Goal: Transaction & Acquisition: Obtain resource

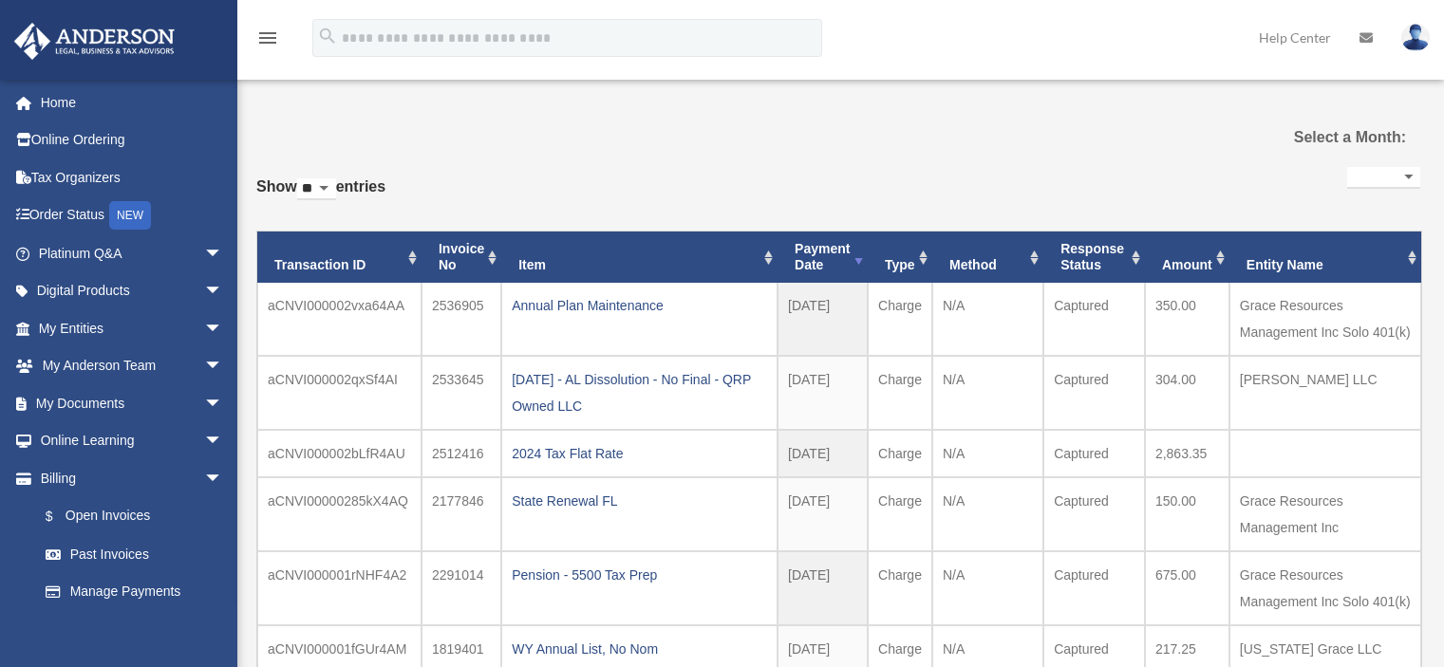
select select
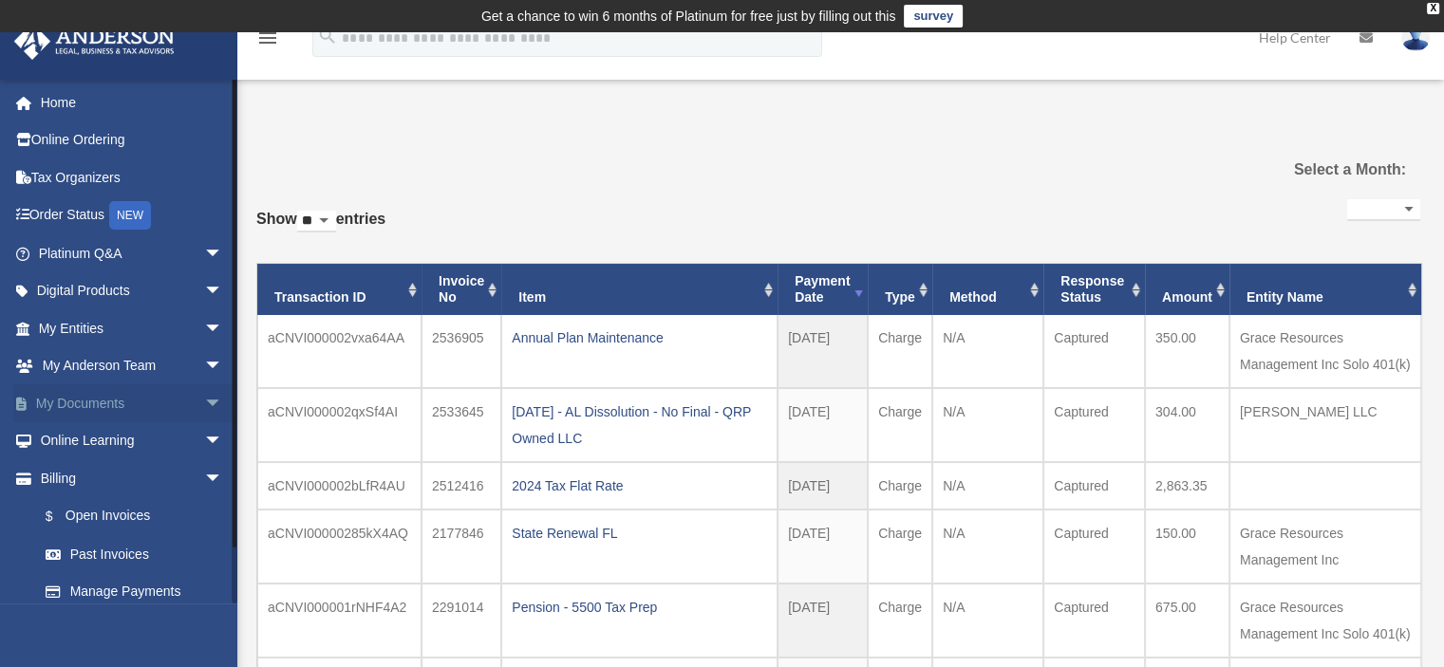
click at [204, 401] on span "arrow_drop_down" at bounding box center [223, 403] width 38 height 39
click at [74, 433] on link "Box" at bounding box center [139, 441] width 225 height 38
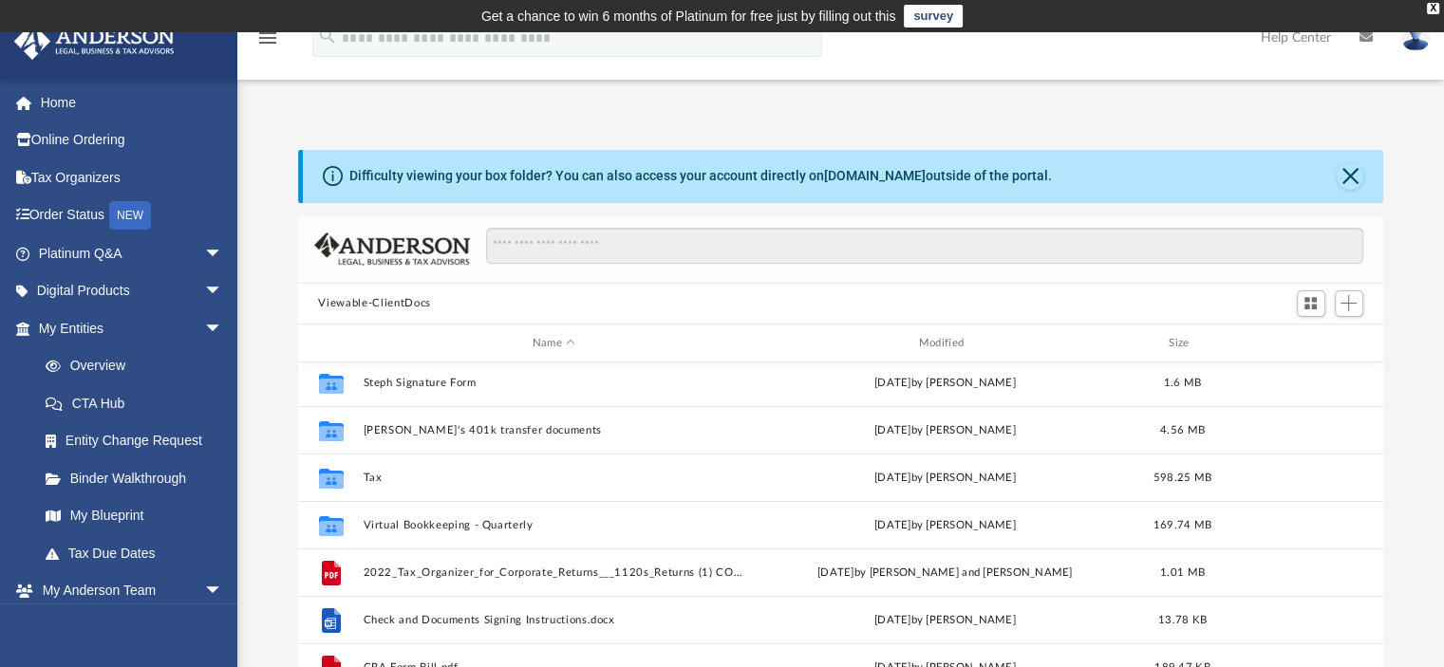
scroll to position [570, 0]
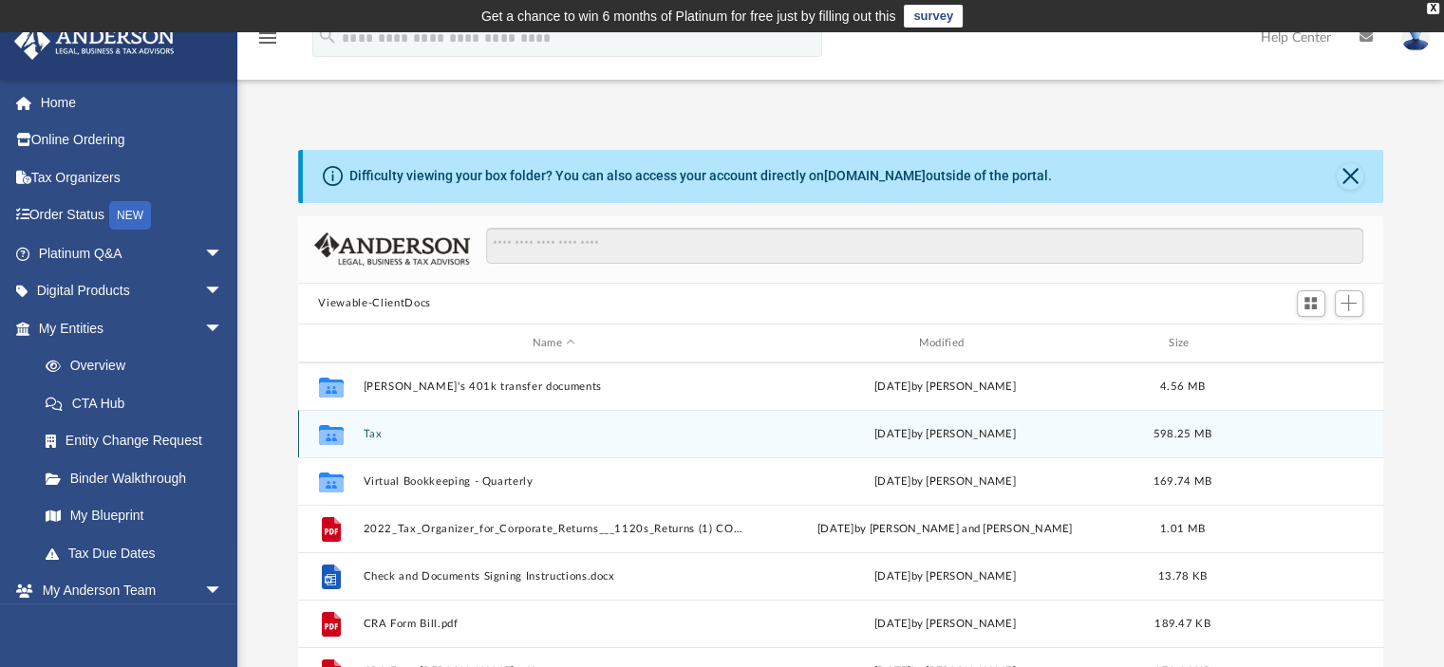
click at [361, 428] on div "Collaborated Folder Tax [DATE] by [PERSON_NAME] 598.25 MB" at bounding box center [841, 433] width 1086 height 47
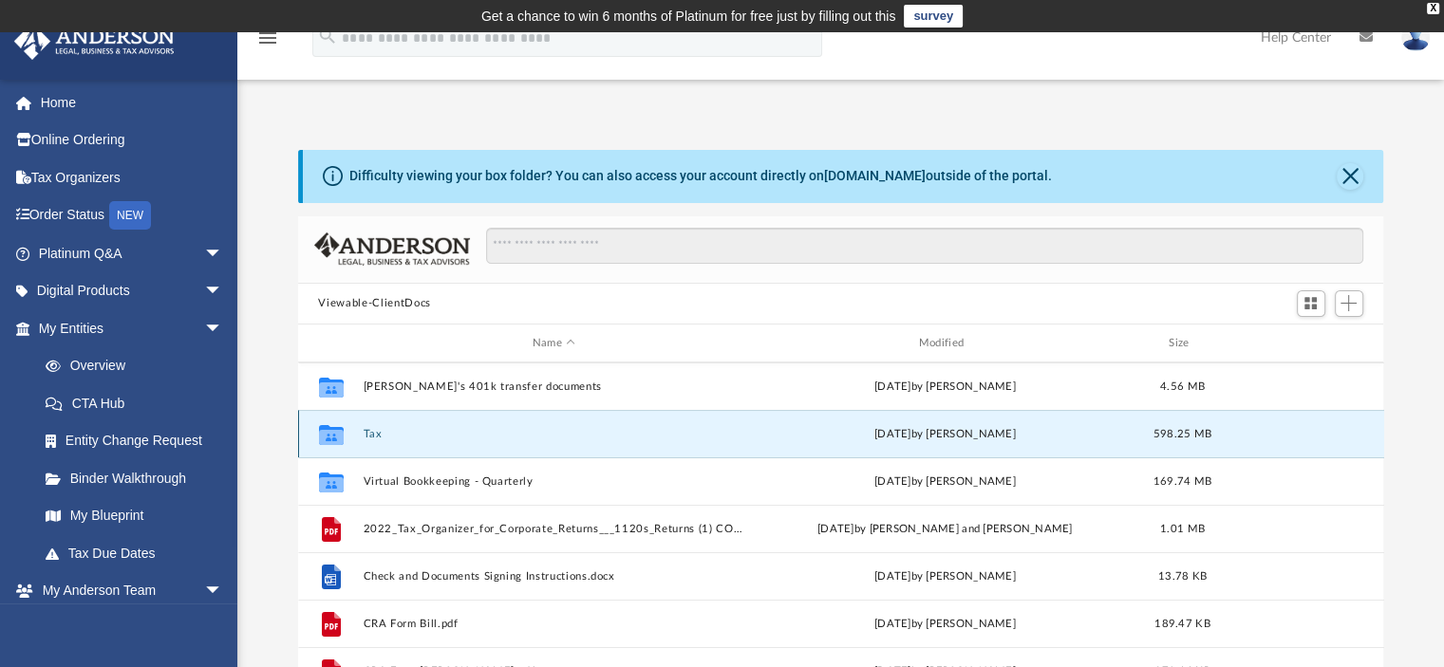
click at [376, 433] on button "Tax" at bounding box center [554, 434] width 383 height 12
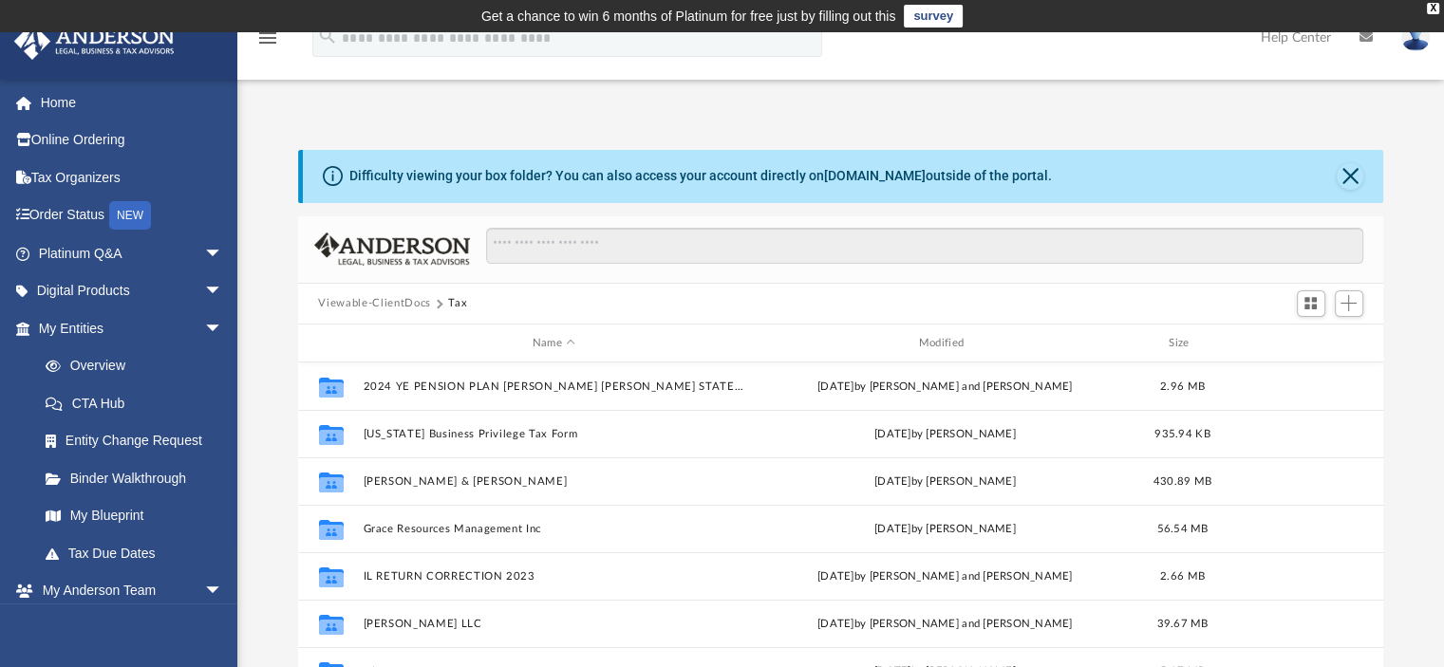
scroll to position [34, 0]
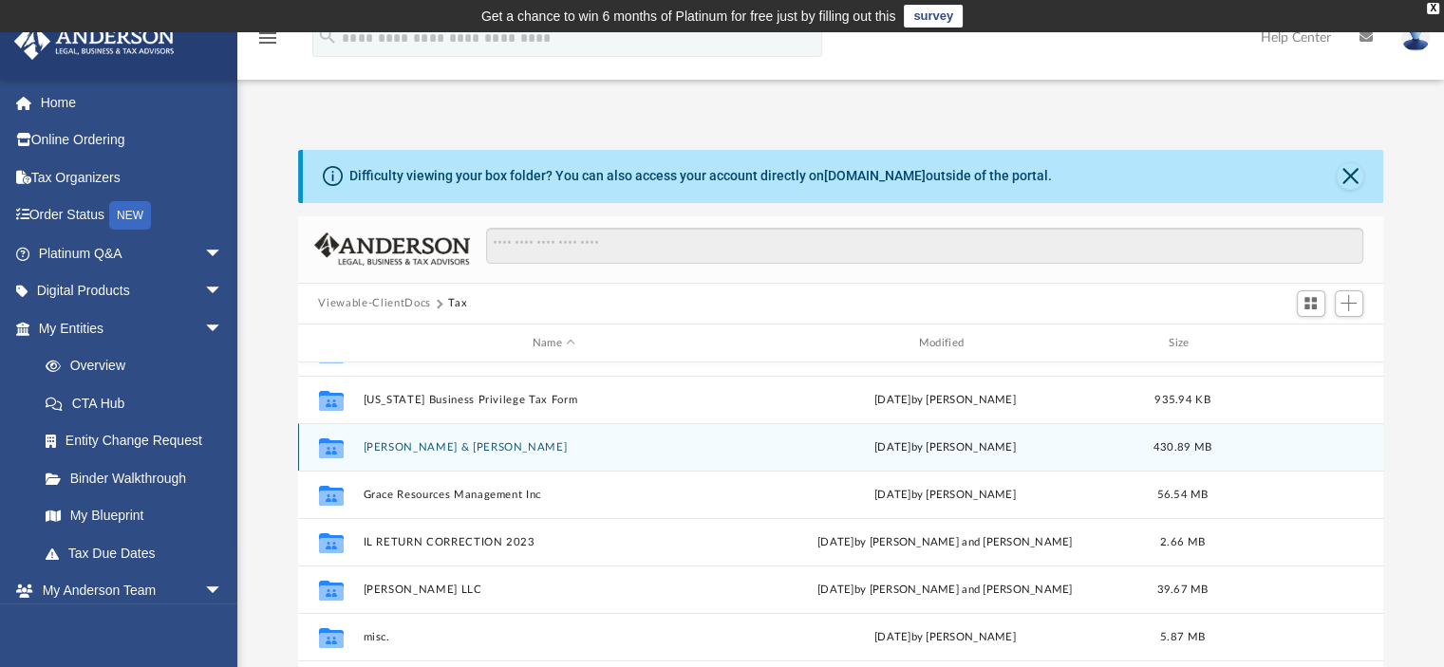
click at [417, 443] on button "[PERSON_NAME] & [PERSON_NAME]" at bounding box center [554, 447] width 383 height 12
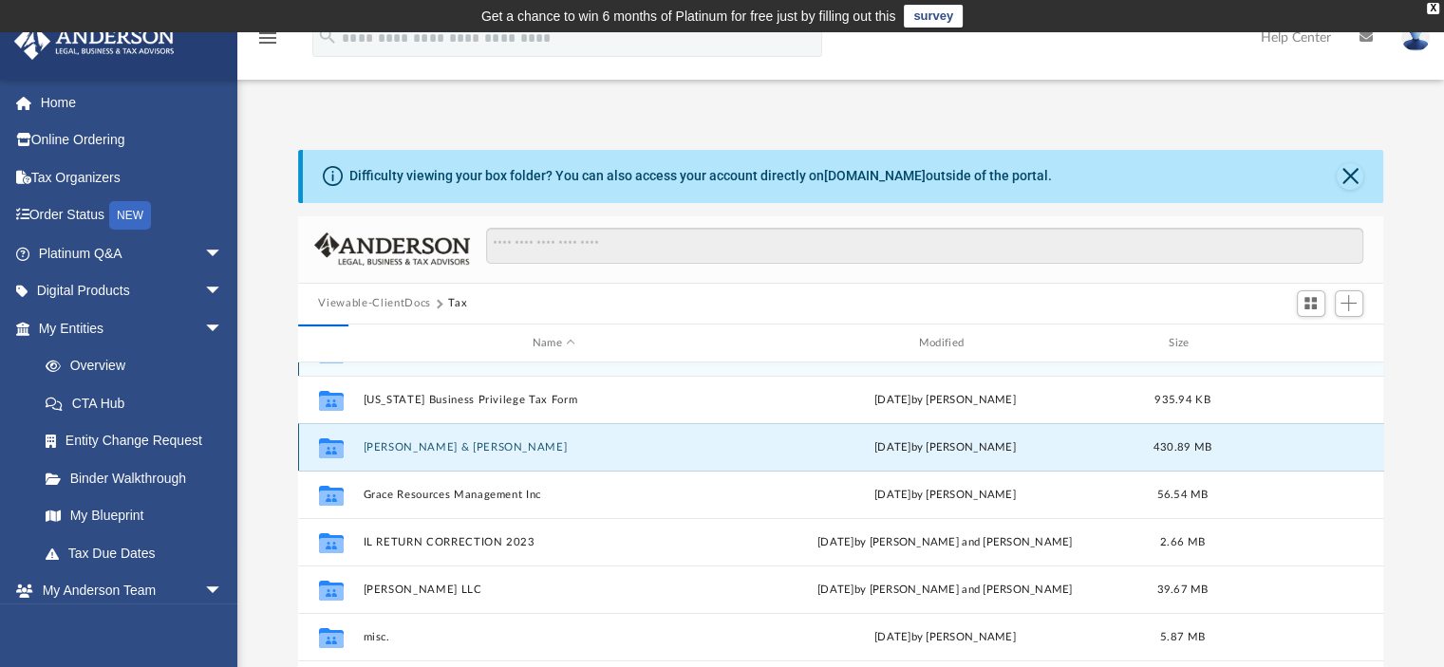
scroll to position [0, 0]
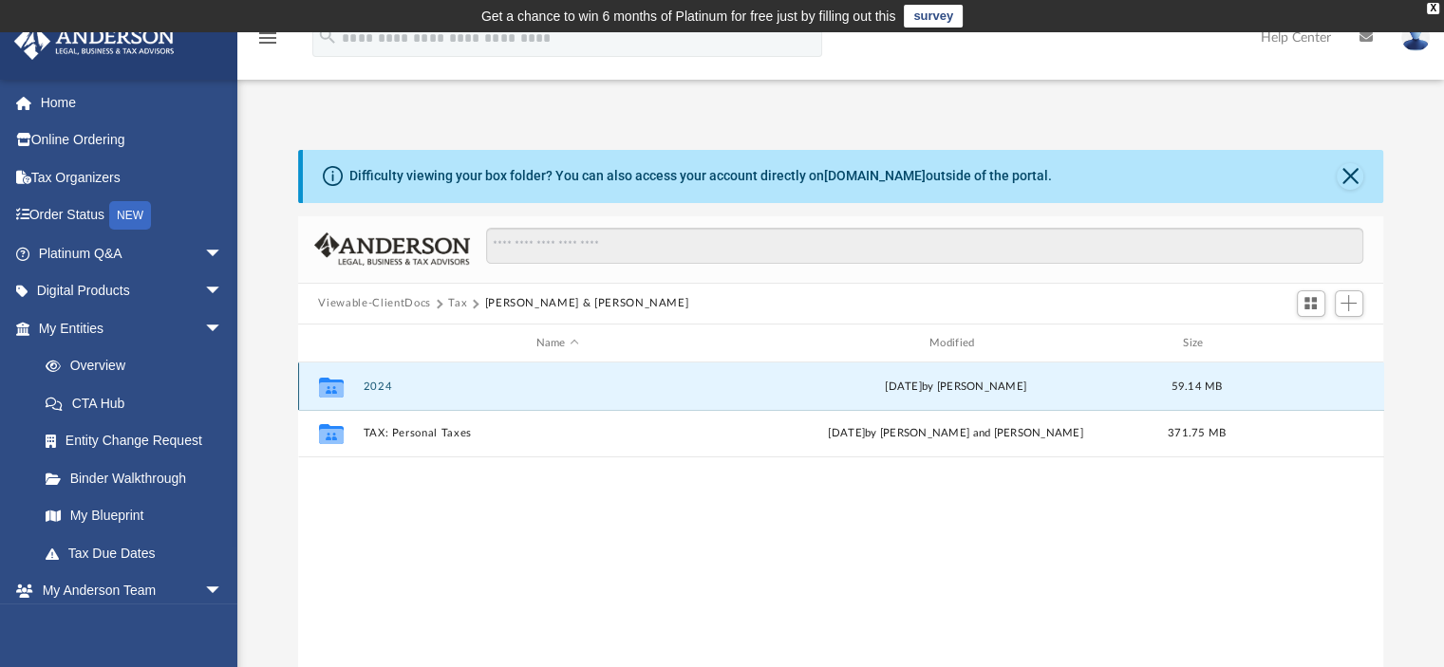
click at [378, 381] on button "2024" at bounding box center [557, 387] width 389 height 12
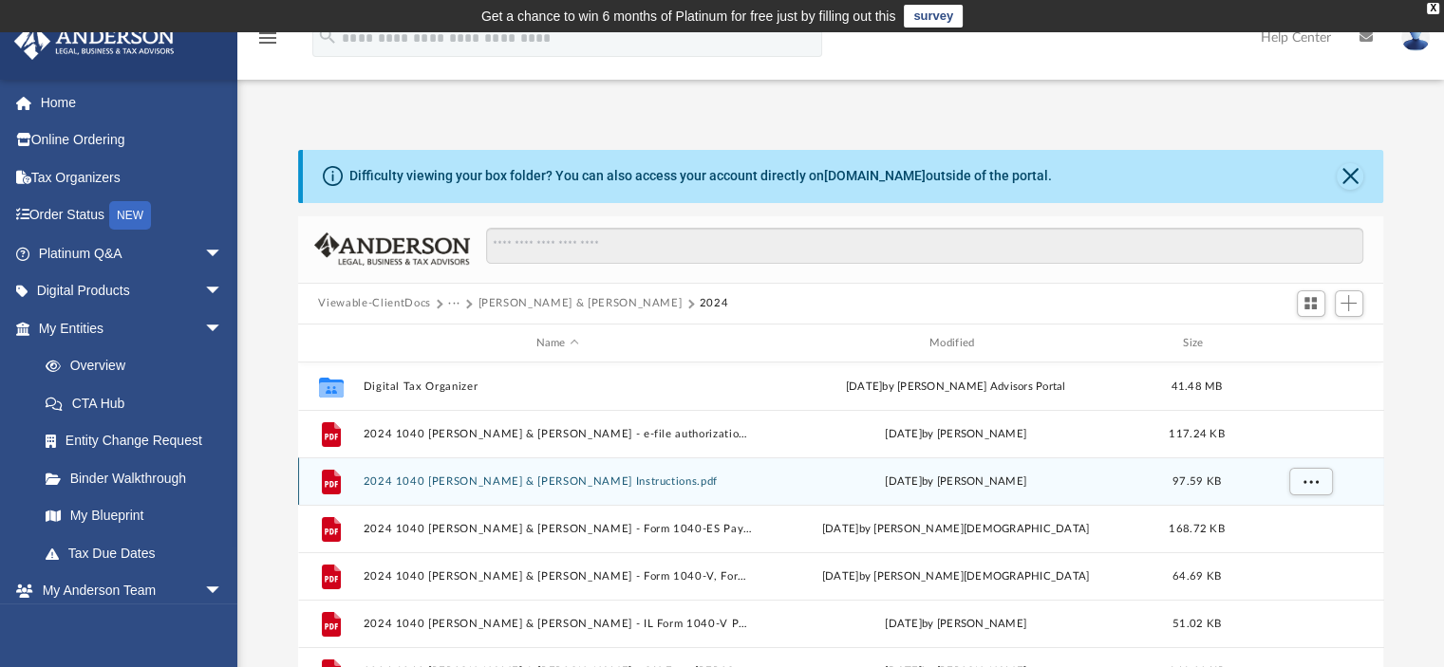
click at [539, 479] on button "2024 1040 [PERSON_NAME] & [PERSON_NAME] Instructions.pdf" at bounding box center [557, 482] width 389 height 12
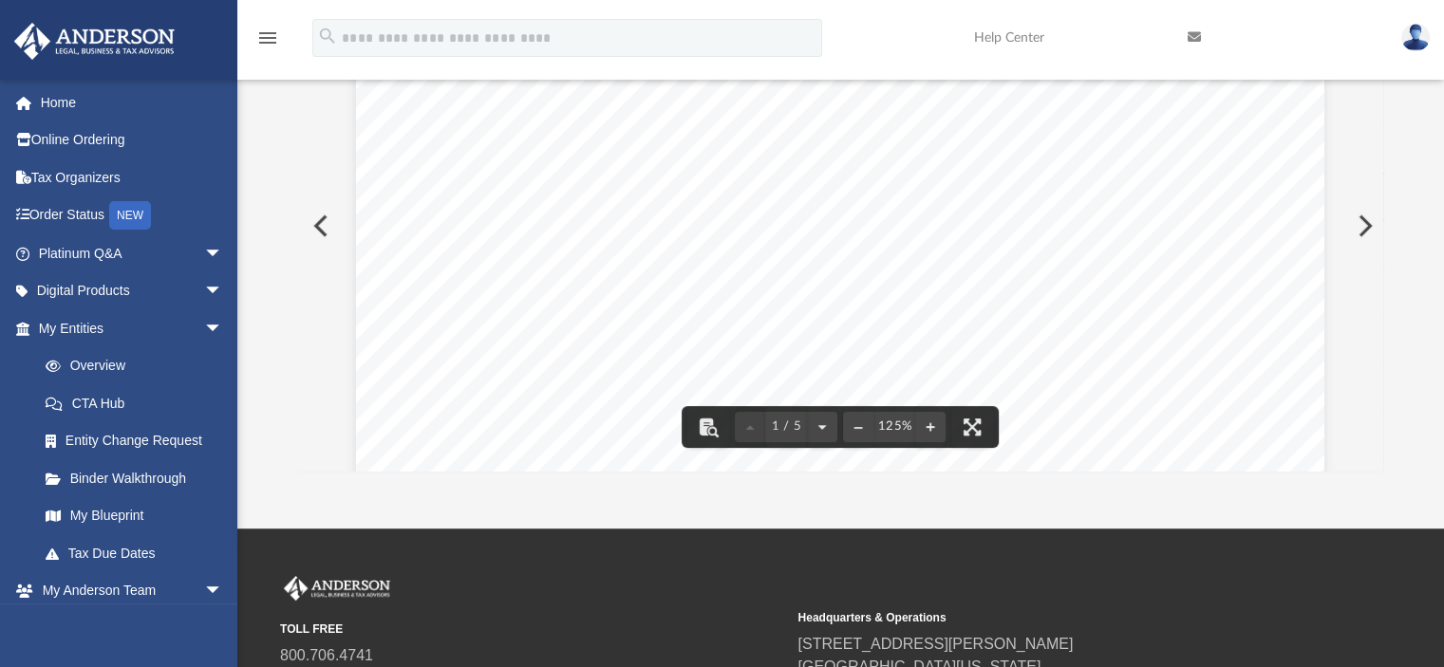
click at [325, 232] on button "Preview" at bounding box center [319, 225] width 42 height 53
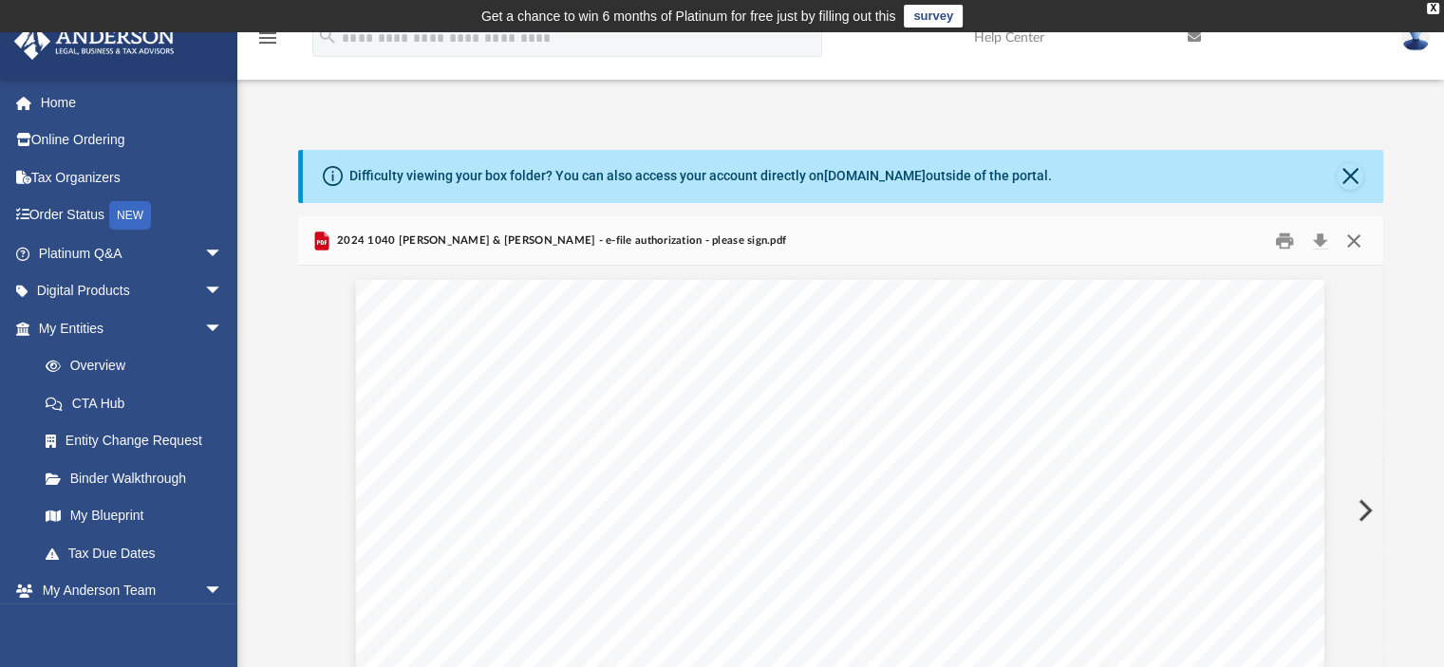
click at [1352, 236] on button "Close" at bounding box center [1354, 240] width 34 height 29
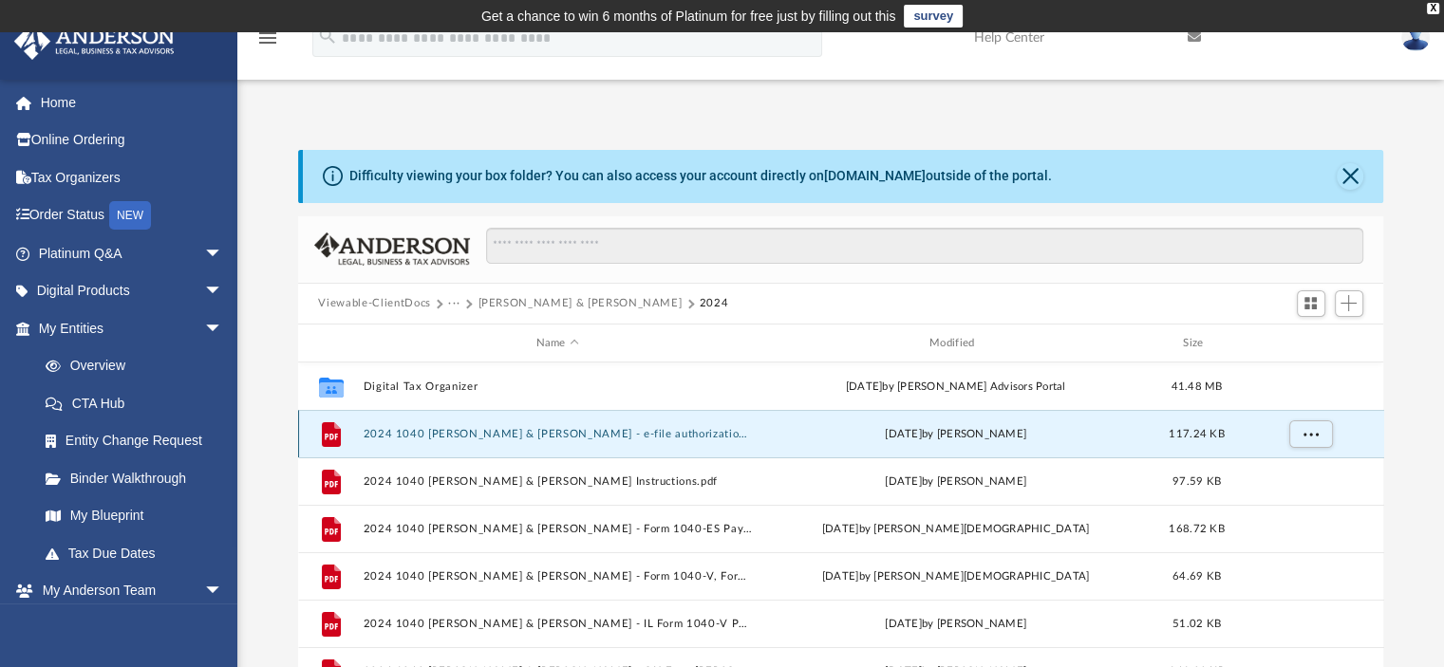
click at [547, 432] on button "2024 1040 [PERSON_NAME] & [PERSON_NAME] - e-file authorization - please sign.pdf" at bounding box center [557, 434] width 389 height 12
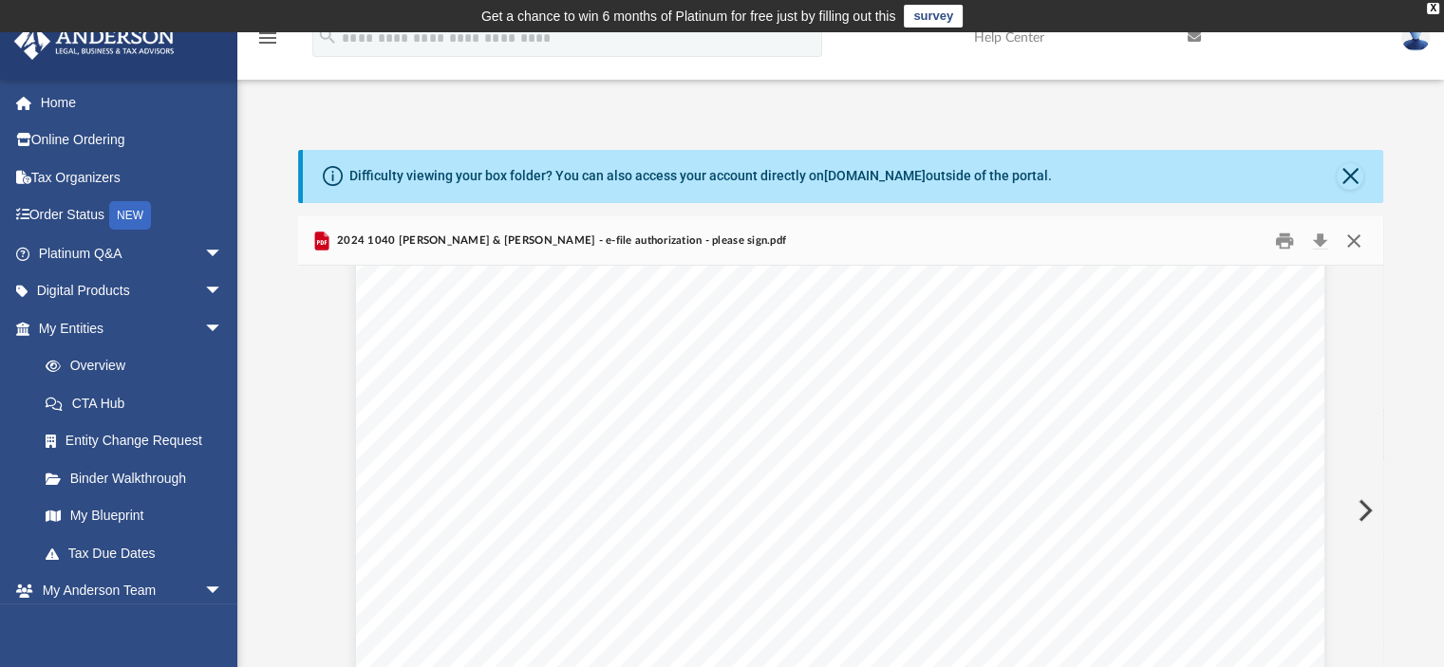
click at [1351, 235] on button "Close" at bounding box center [1354, 240] width 34 height 29
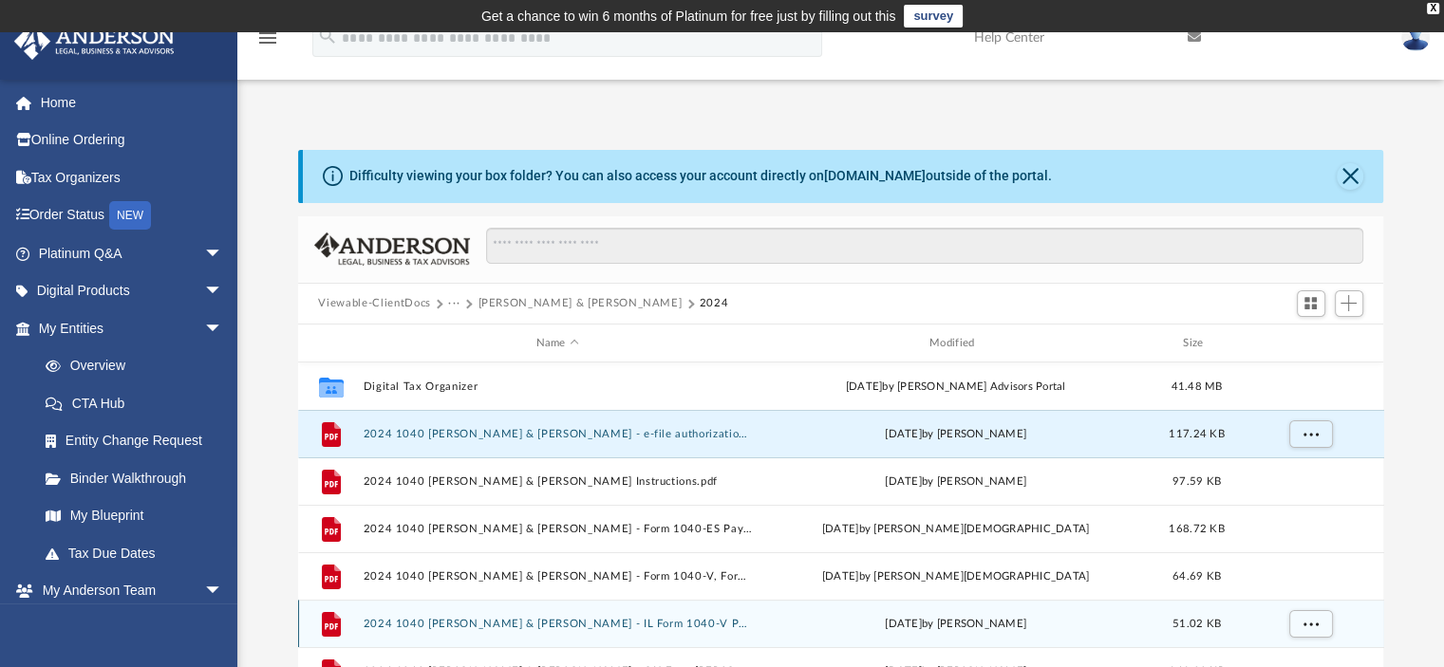
scroll to position [95, 0]
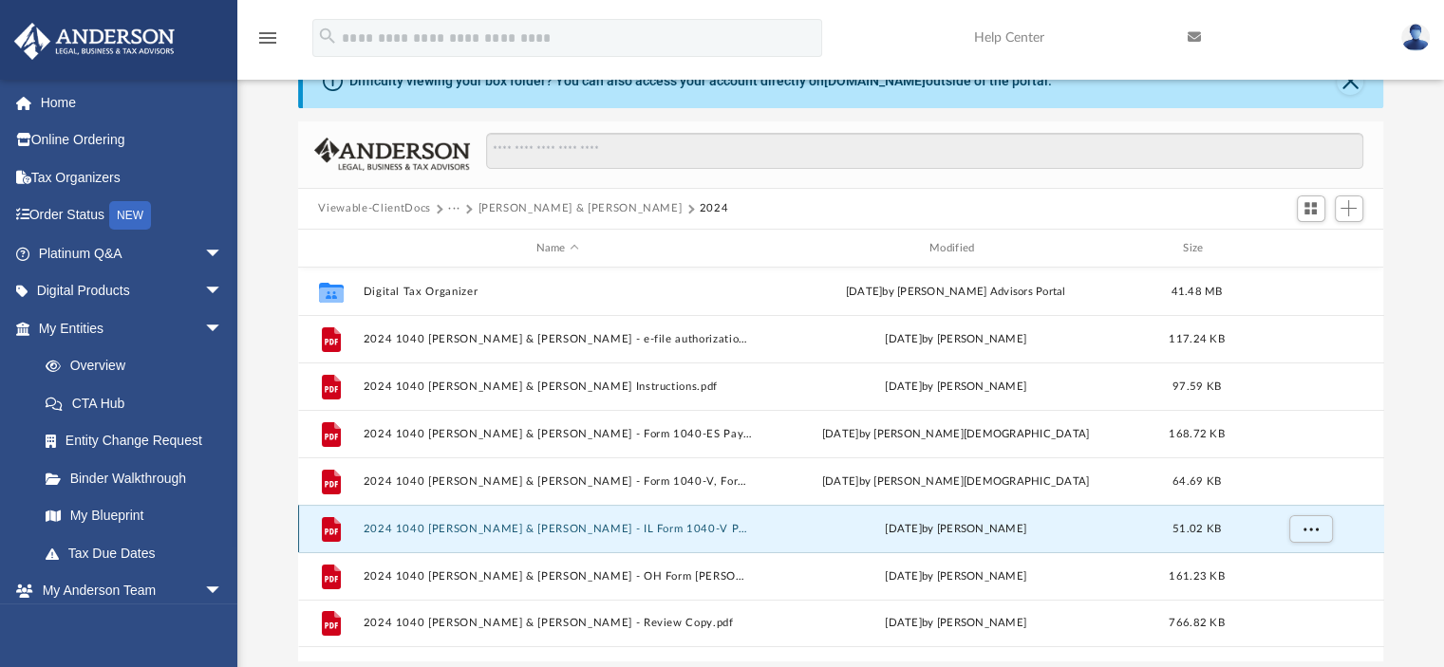
click at [595, 523] on button "2024 1040 [PERSON_NAME] & [PERSON_NAME] - IL Form 1040-V Payment Voucher.pdf" at bounding box center [557, 529] width 389 height 12
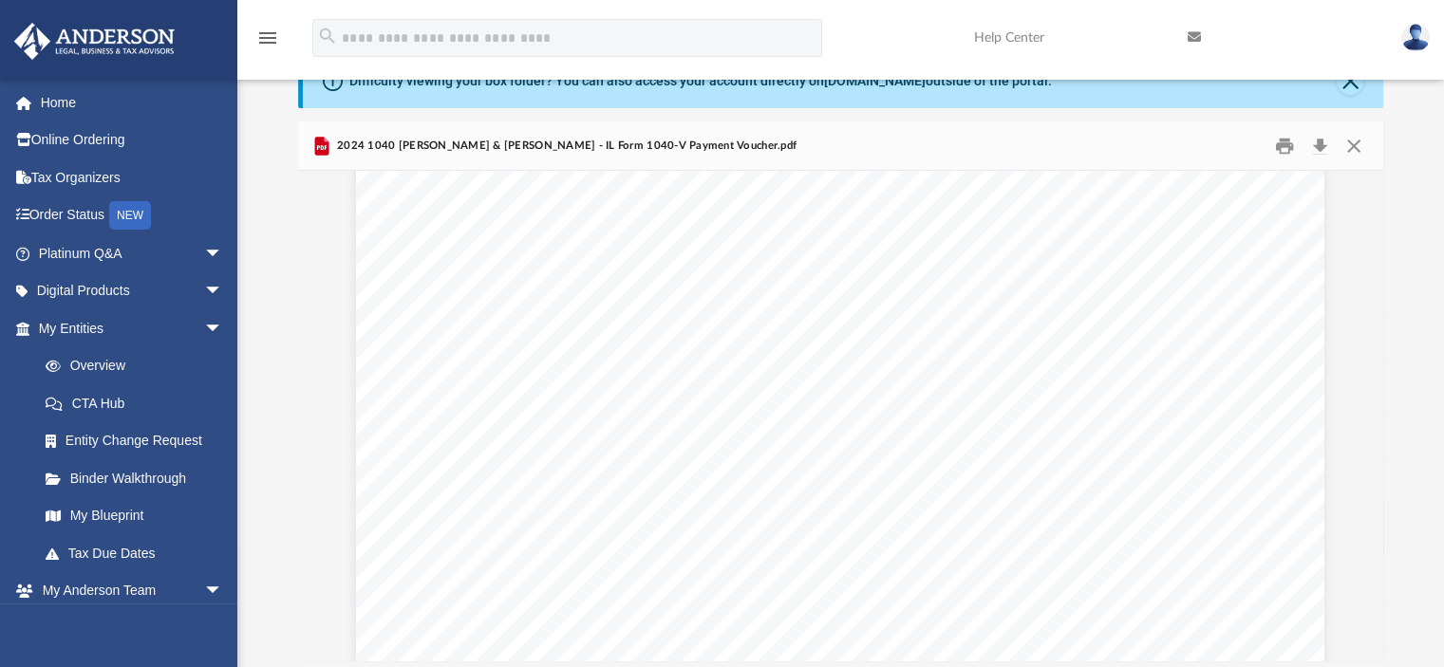
scroll to position [0, 0]
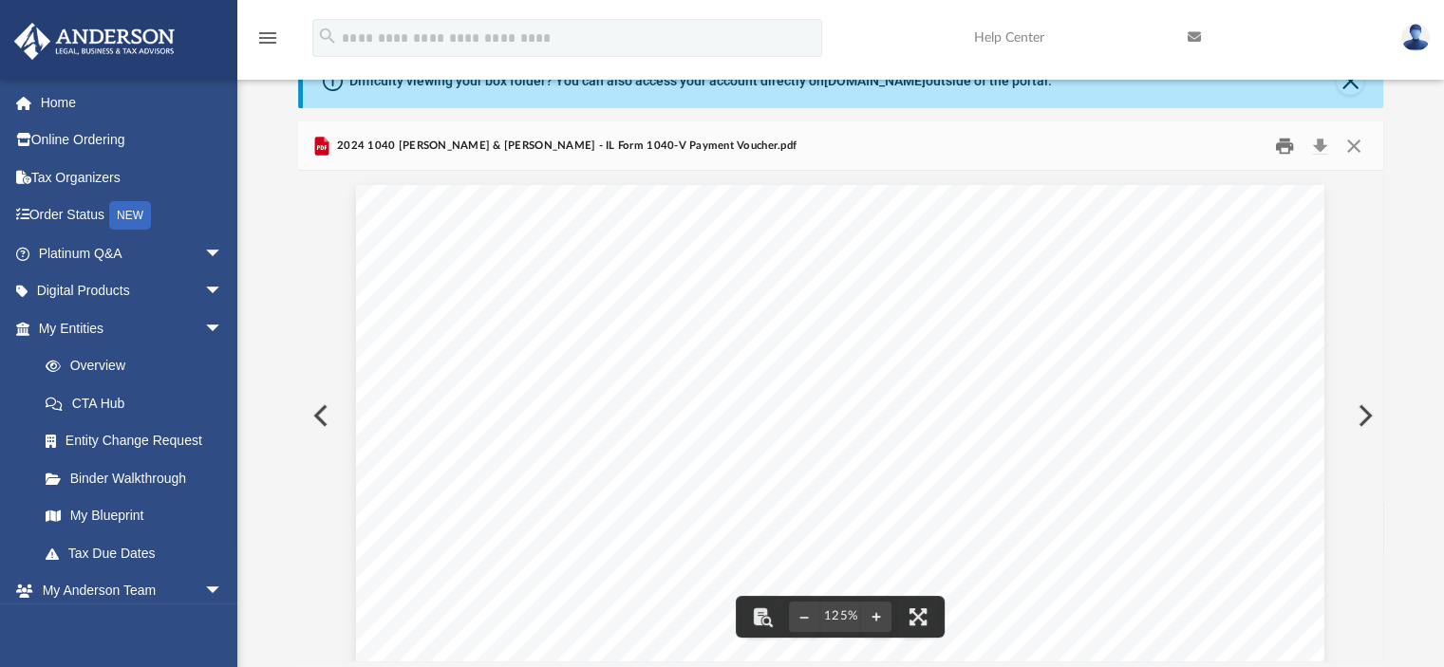
click at [1286, 144] on button "Print" at bounding box center [1284, 145] width 38 height 29
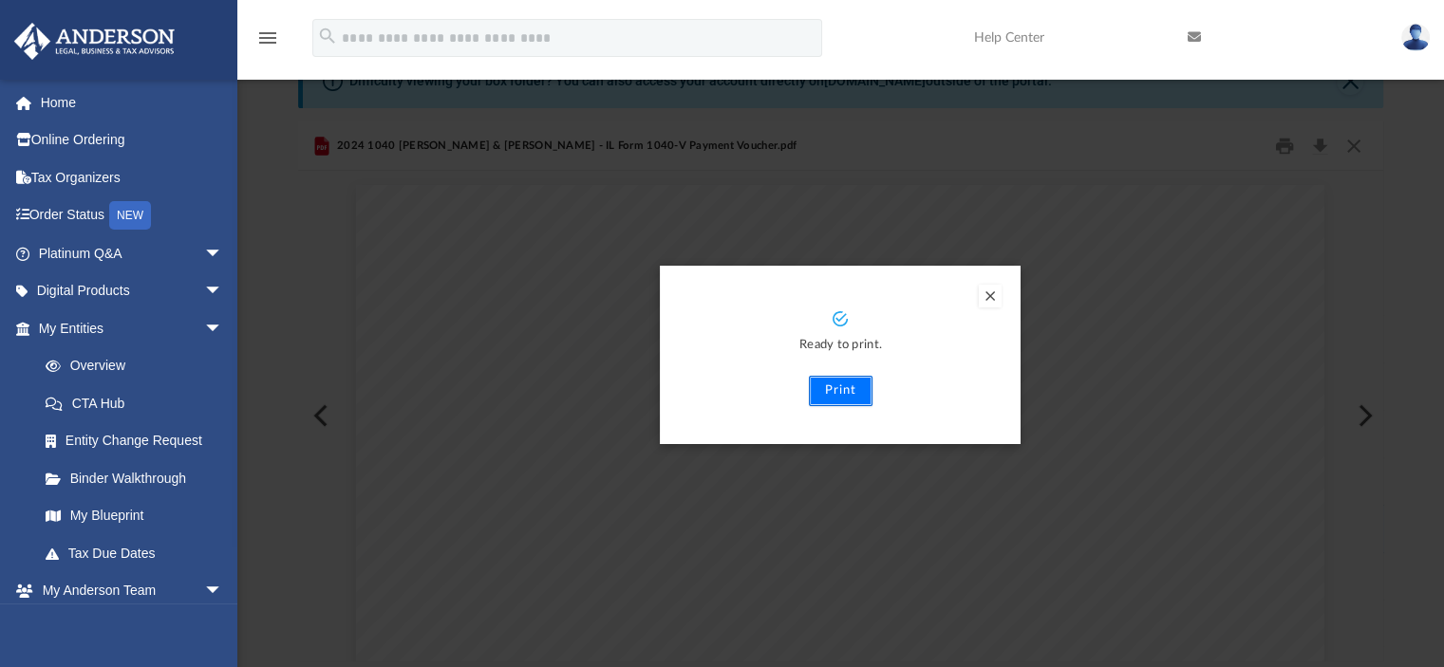
click at [847, 390] on button "Print" at bounding box center [841, 391] width 64 height 30
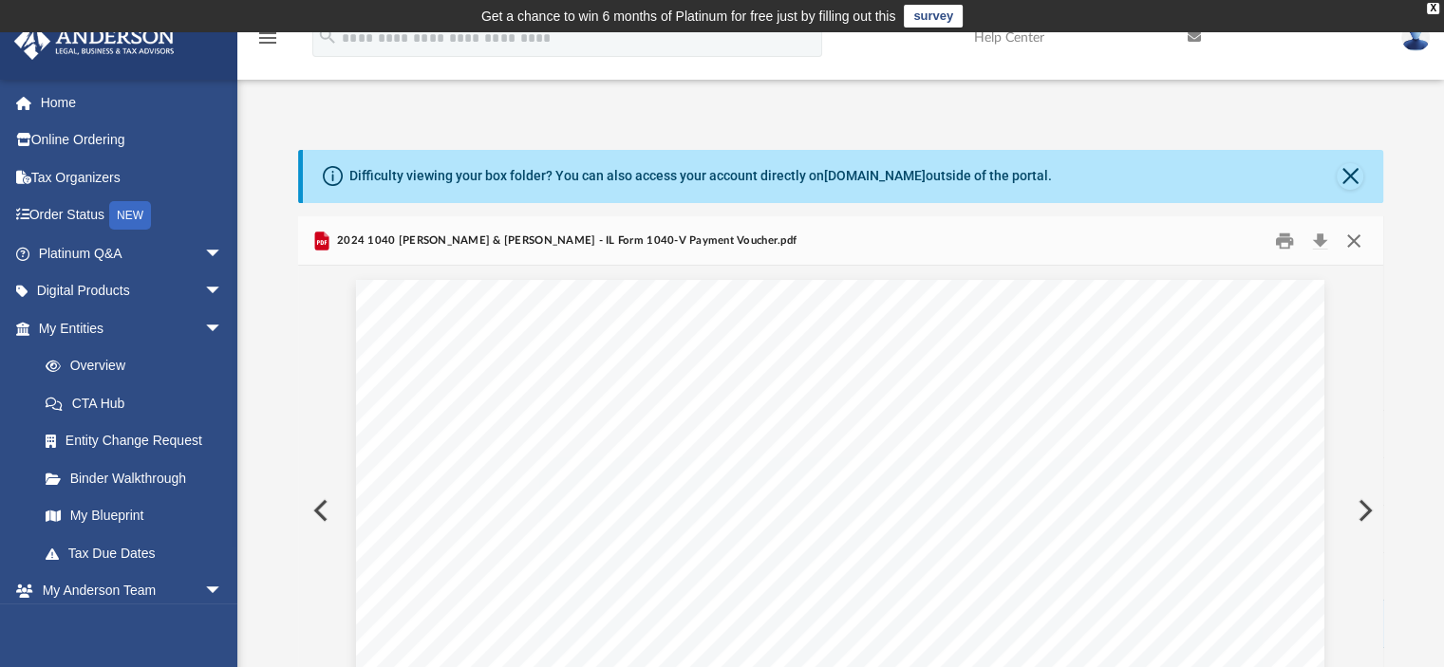
click at [1344, 228] on button "Close" at bounding box center [1354, 240] width 34 height 29
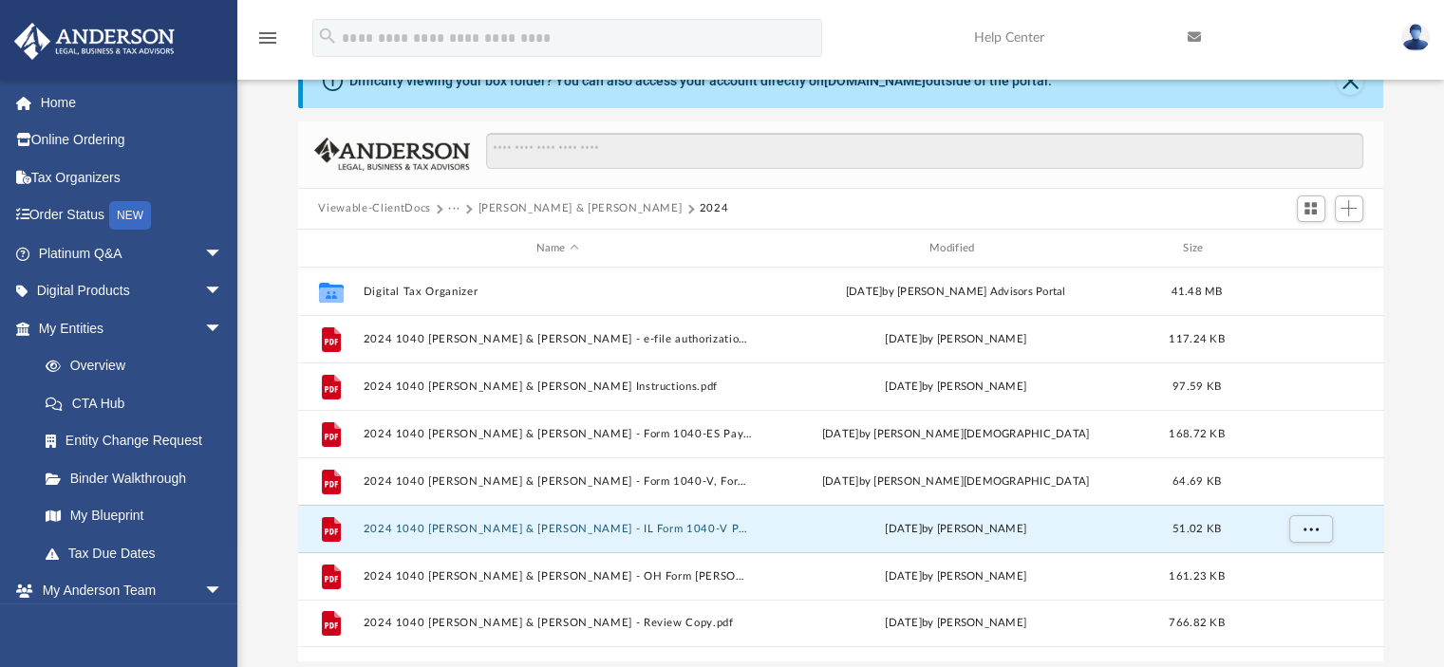
scroll to position [190, 0]
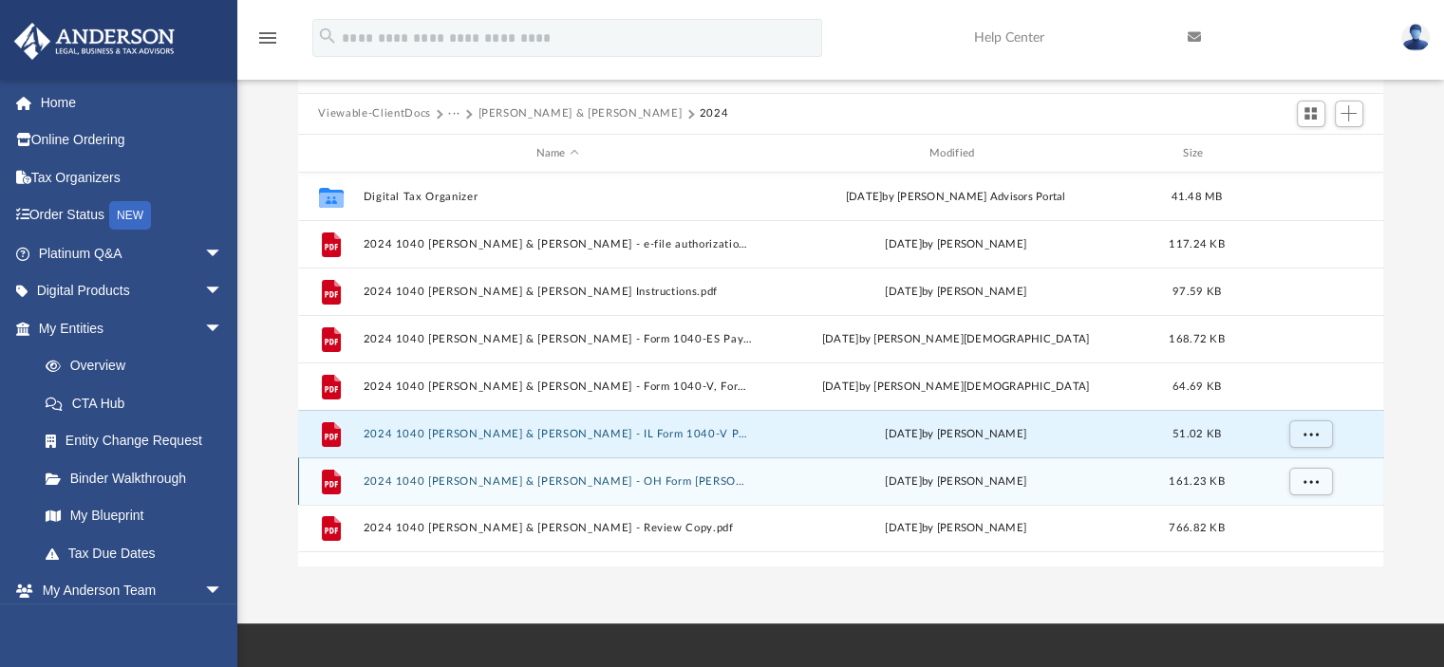
click at [608, 483] on button "2024 1040 [PERSON_NAME] & [PERSON_NAME] - OH Form [PERSON_NAME].pdf" at bounding box center [557, 482] width 389 height 12
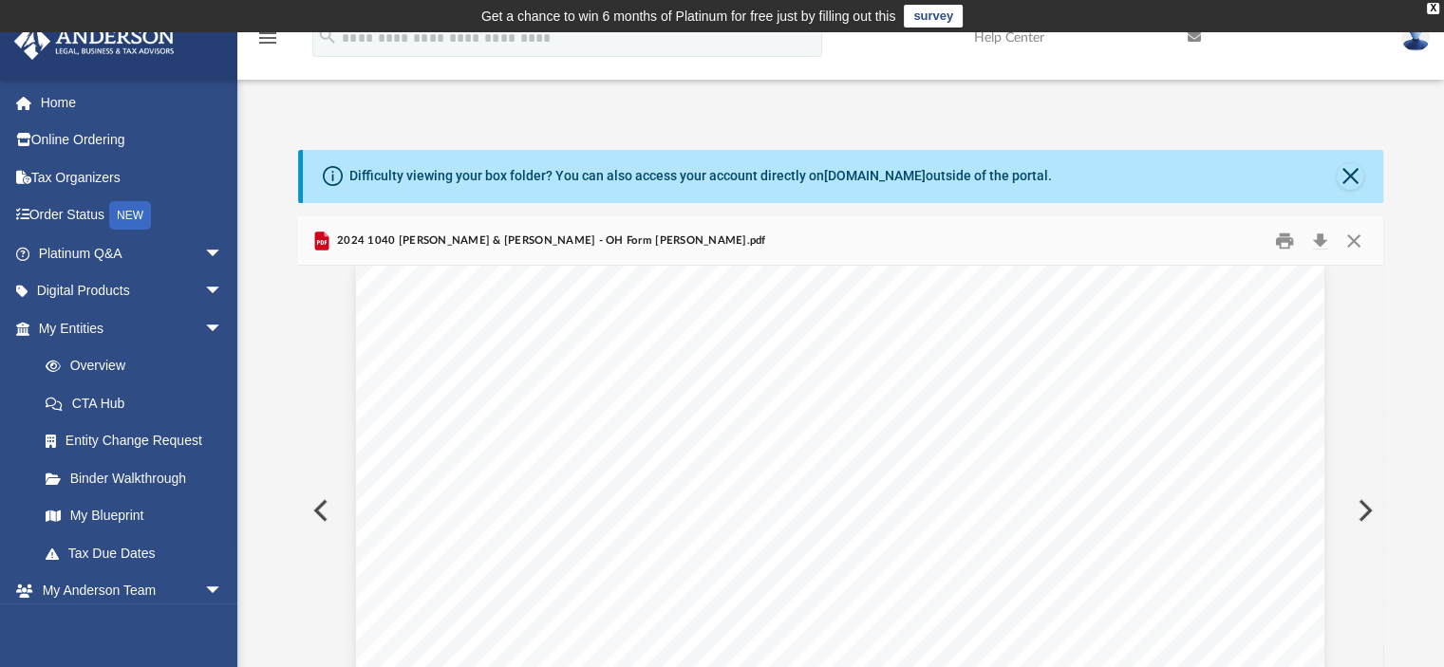
scroll to position [0, 0]
click at [1358, 237] on button "Close" at bounding box center [1354, 240] width 34 height 29
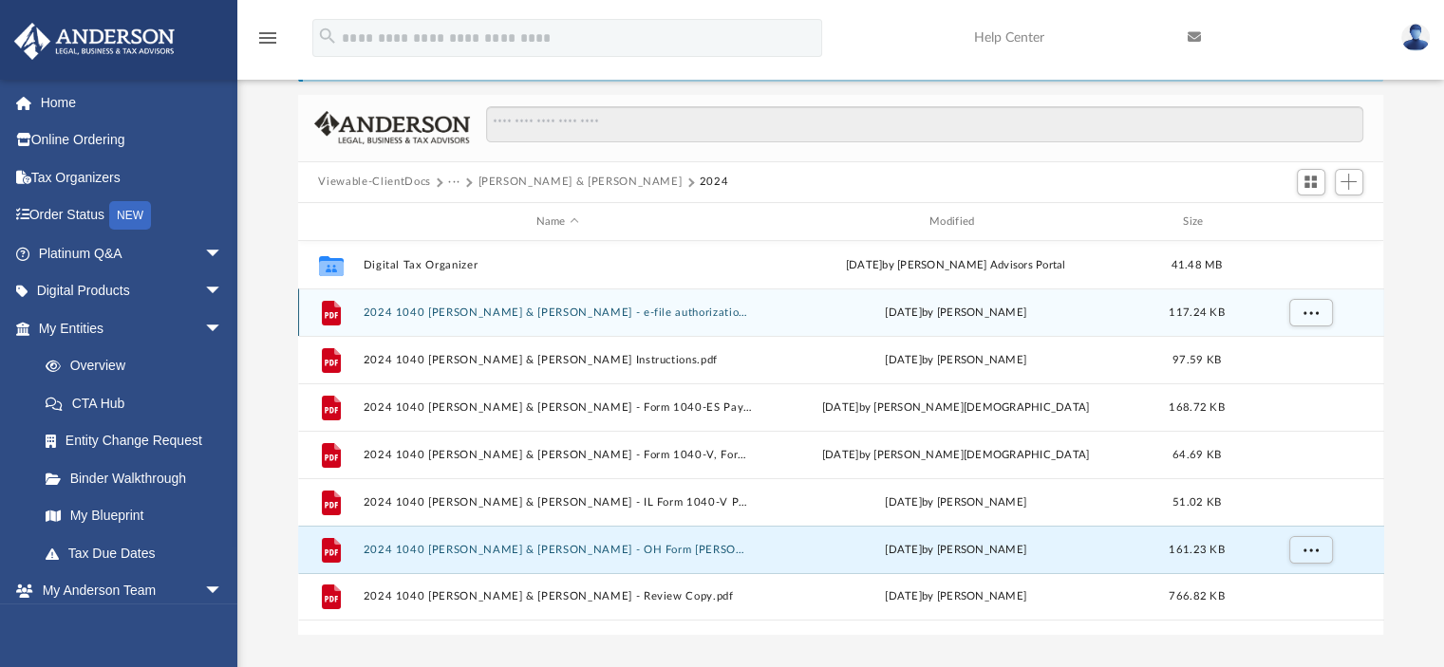
scroll to position [216, 0]
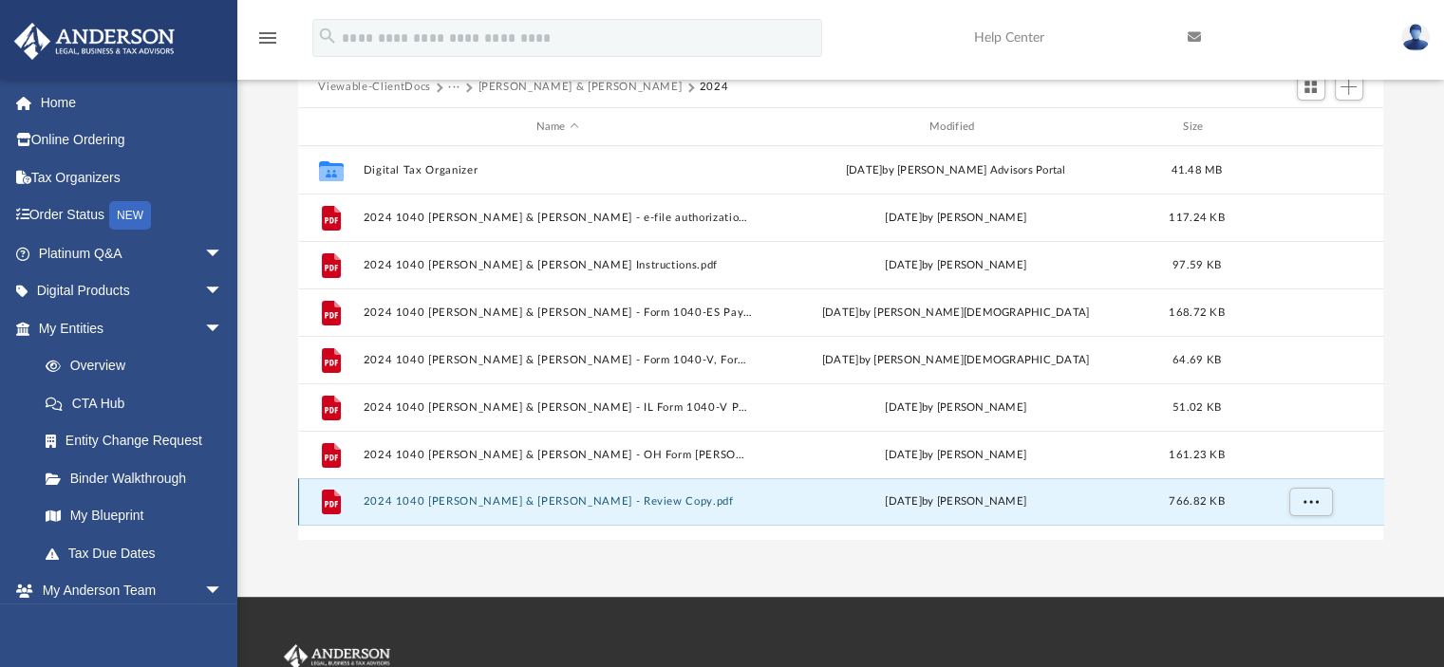
click at [577, 496] on button "2024 1040 [PERSON_NAME] & [PERSON_NAME] - Review Copy.pdf" at bounding box center [557, 502] width 389 height 12
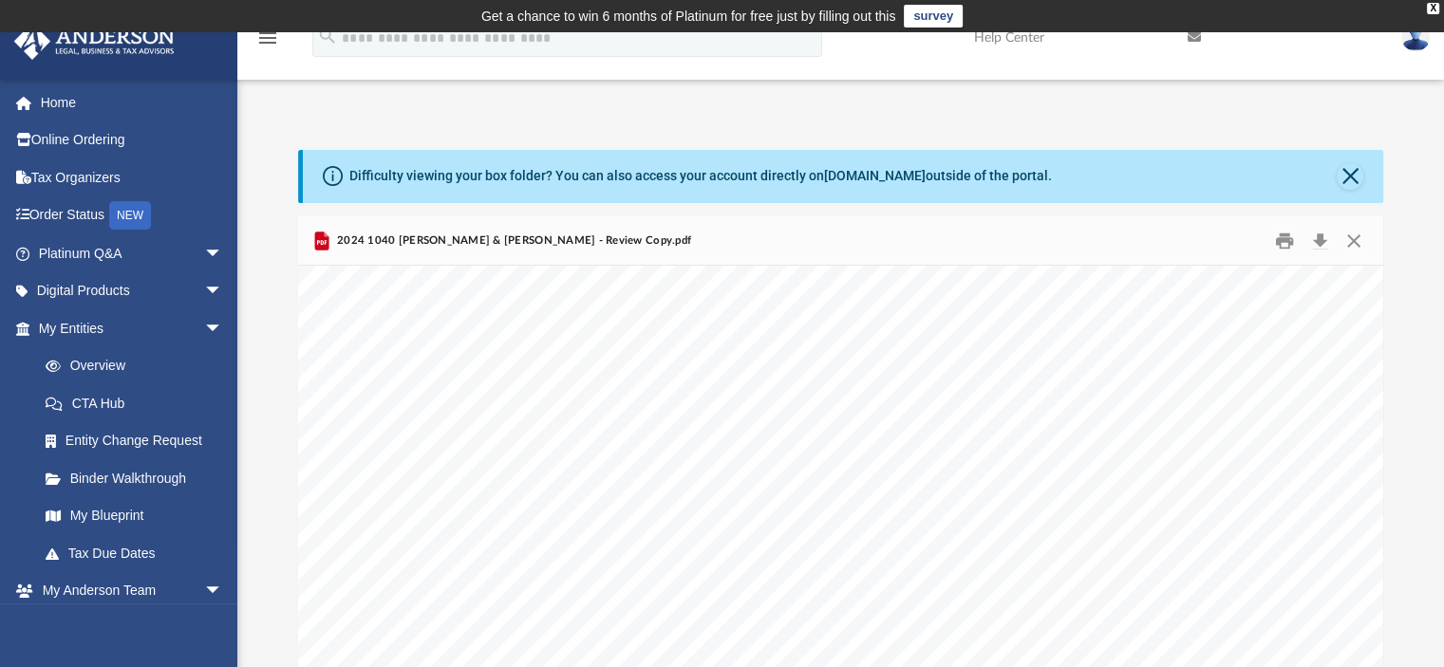
scroll to position [24112, 0]
click at [1318, 234] on button "Download" at bounding box center [1320, 240] width 34 height 29
